Goal: Task Accomplishment & Management: Complete application form

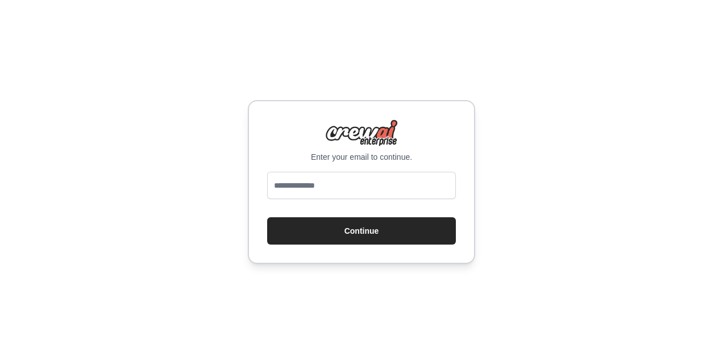
click at [374, 184] on input "email" at bounding box center [361, 185] width 189 height 27
type input "*"
click at [330, 182] on input "email" at bounding box center [361, 185] width 189 height 27
type input "*"
click at [542, 114] on div "Enter your email to continue. * Continue" at bounding box center [361, 182] width 723 height 364
